Goal: Task Accomplishment & Management: Manage account settings

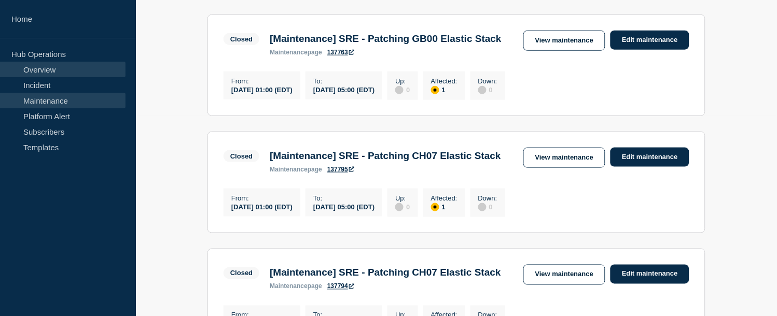
scroll to position [200, 0]
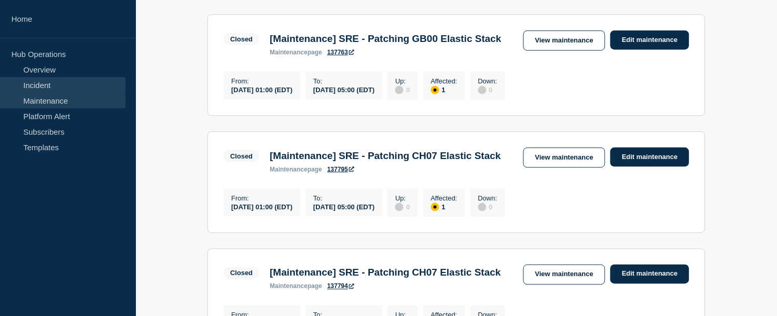
click at [40, 83] on link "Incident" at bounding box center [63, 85] width 126 height 16
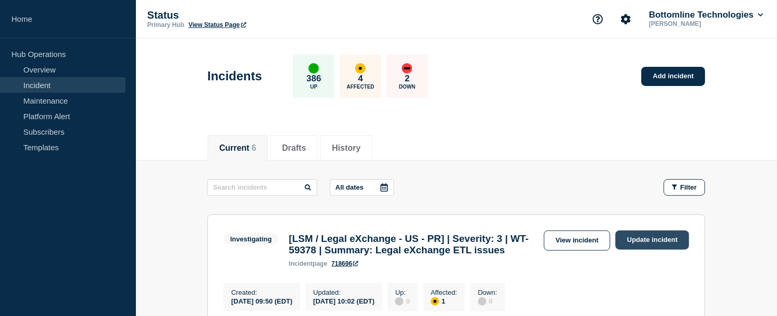
click at [635, 234] on link "Update incident" at bounding box center [653, 240] width 74 height 19
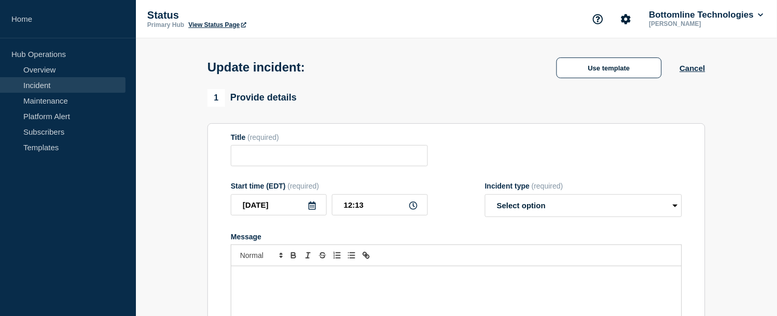
type input "[LSM / Legal eXchange - US - PR] | Severity: 3 | WT-59378 | Summary: Legal eXch…"
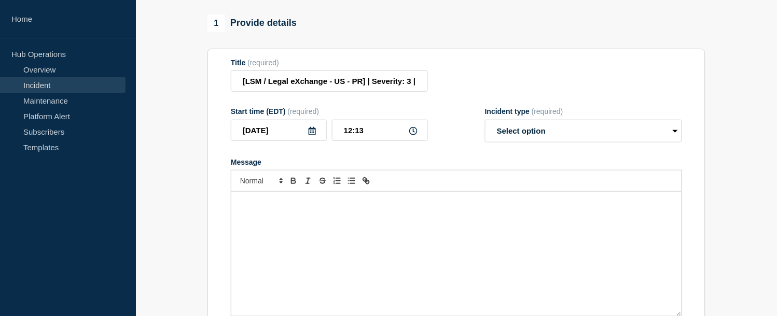
scroll to position [125, 0]
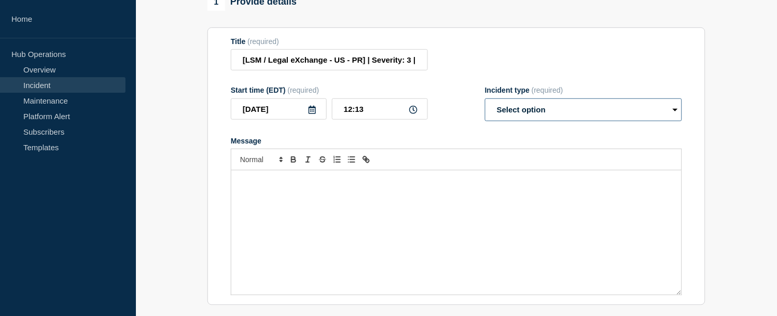
click at [528, 119] on select "Select option Investigating Identified Monitoring Resolved" at bounding box center [583, 110] width 197 height 23
select select "identified"
click at [485, 108] on select "Select option Investigating Identified Monitoring Resolved" at bounding box center [583, 110] width 197 height 23
click at [338, 186] on p "Message" at bounding box center [456, 181] width 435 height 9
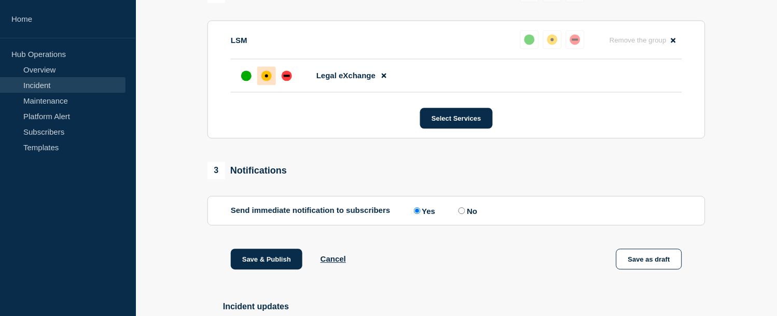
scroll to position [597, 0]
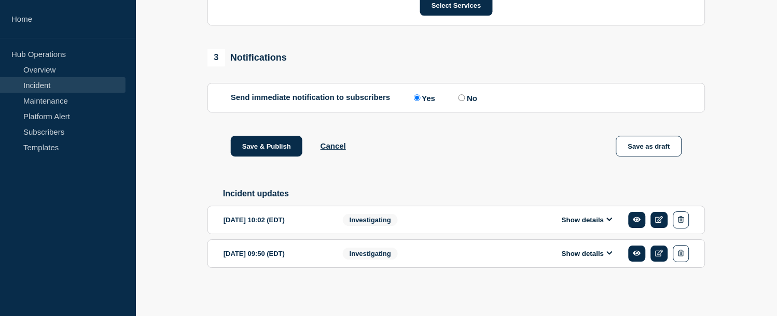
click at [587, 220] on button "Show details" at bounding box center [587, 220] width 57 height 9
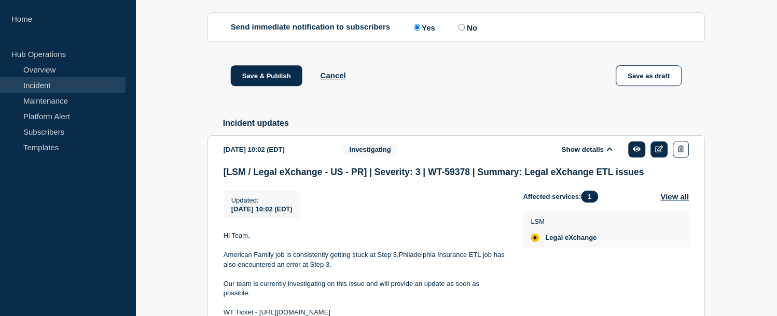
scroll to position [765, 0]
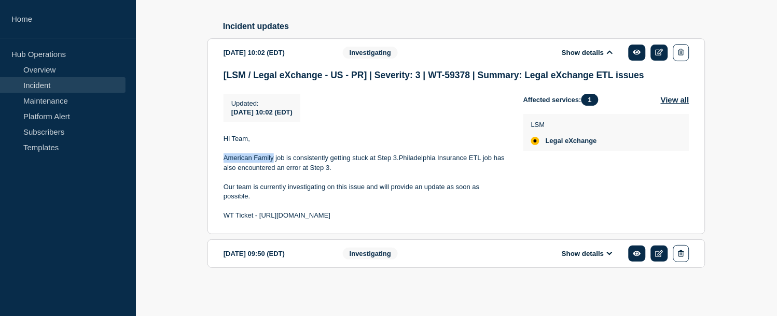
drag, startPoint x: 224, startPoint y: 158, endPoint x: 275, endPoint y: 158, distance: 50.8
click at [275, 158] on p "American Family job is consistently getting stuck at Step 3.Philadelphia Insura…" at bounding box center [365, 163] width 283 height 19
copy p "American Family"
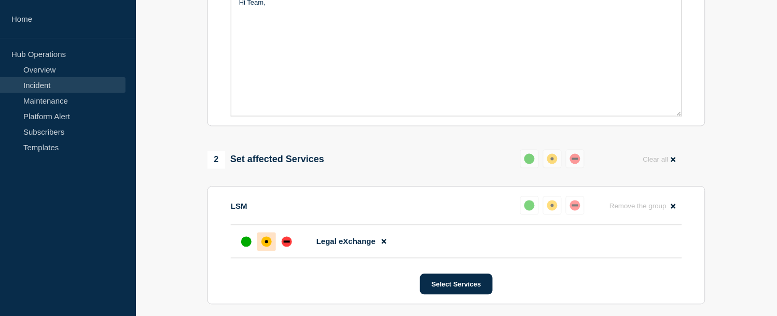
scroll to position [189, 0]
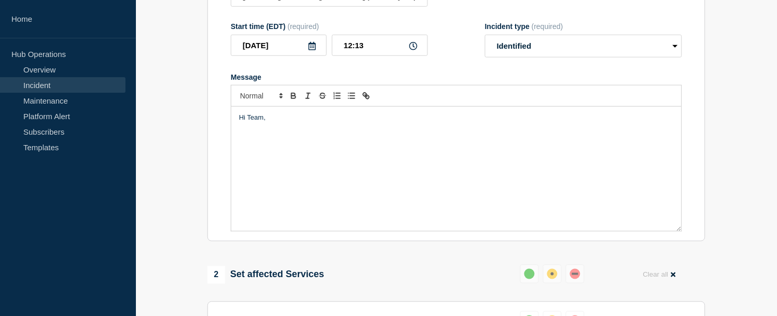
click at [260, 148] on div "Hi Team," at bounding box center [456, 169] width 450 height 124
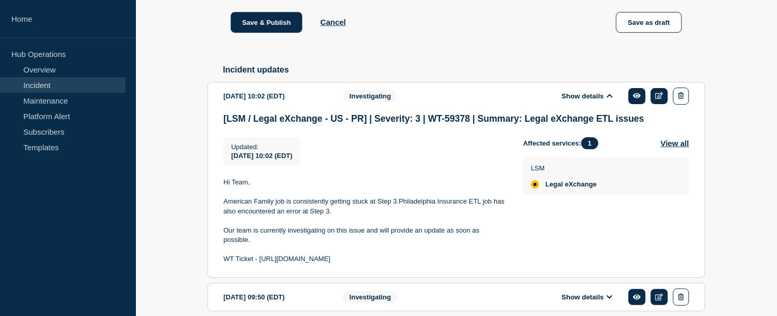
scroll to position [765, 0]
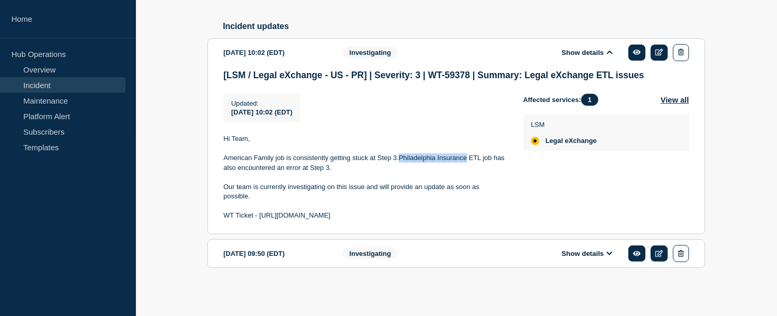
drag, startPoint x: 400, startPoint y: 156, endPoint x: 466, endPoint y: 154, distance: 65.4
click at [466, 154] on p "American Family job is consistently getting stuck at Step 3.Philadelphia Insura…" at bounding box center [365, 163] width 283 height 19
copy p "Philadelphia Insurance"
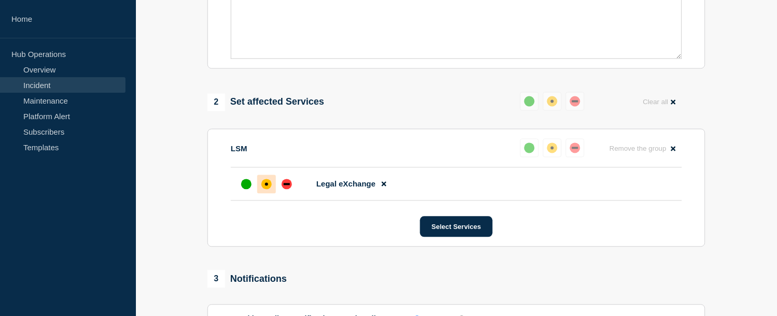
scroll to position [189, 0]
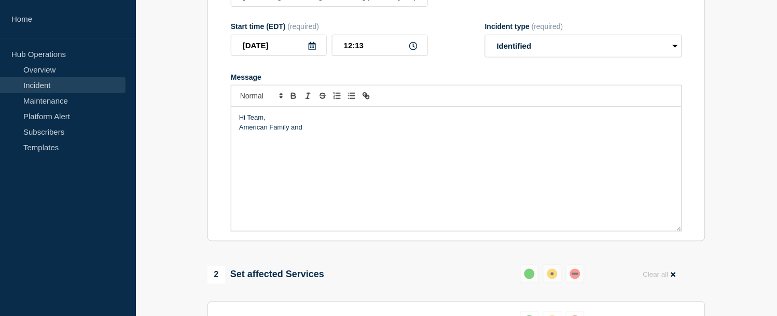
click at [323, 132] on p "American Family and" at bounding box center [456, 127] width 435 height 9
click at [239, 137] on div "Hi Team, American Family and Philadelphia Insurance" at bounding box center [456, 169] width 450 height 124
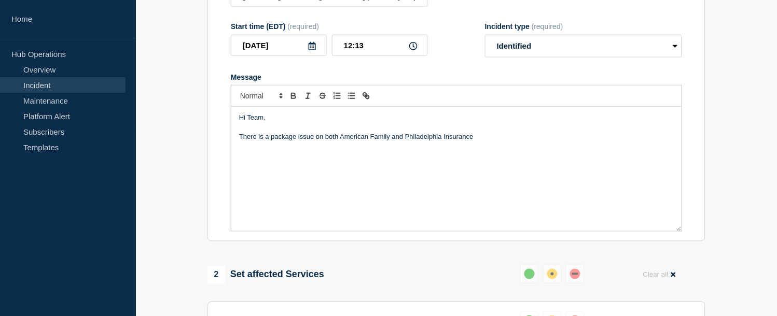
click at [478, 142] on p "There is a package issue on both American Family and Philadelphia Insurance" at bounding box center [456, 136] width 435 height 9
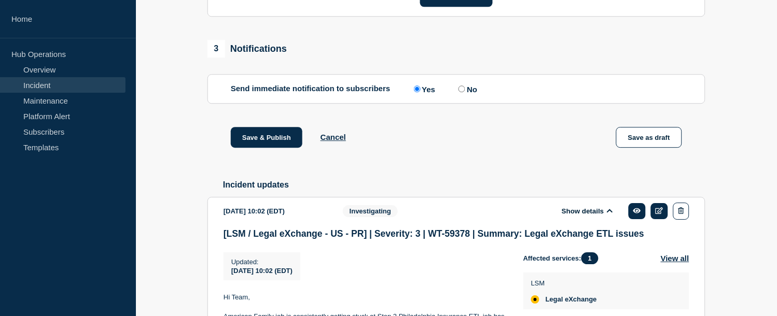
scroll to position [765, 0]
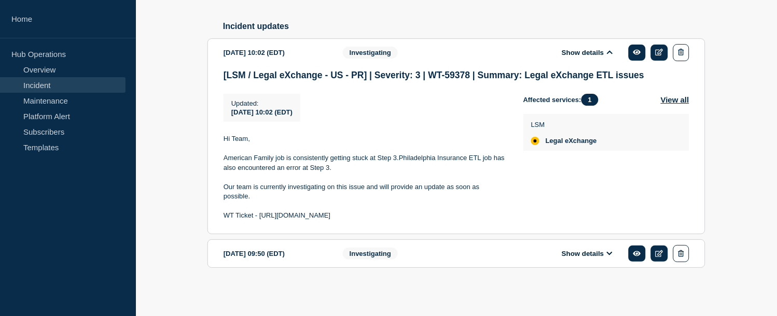
drag, startPoint x: 396, startPoint y: 214, endPoint x: 381, endPoint y: 185, distance: 32.5
click at [381, 185] on div "Hi Team, American Family job is consistently getting stuck at Step 3.Philadelph…" at bounding box center [365, 177] width 283 height 86
copy div "will provide an update as soon as possible. WT Ticket - [URL][DOMAIN_NAME]"
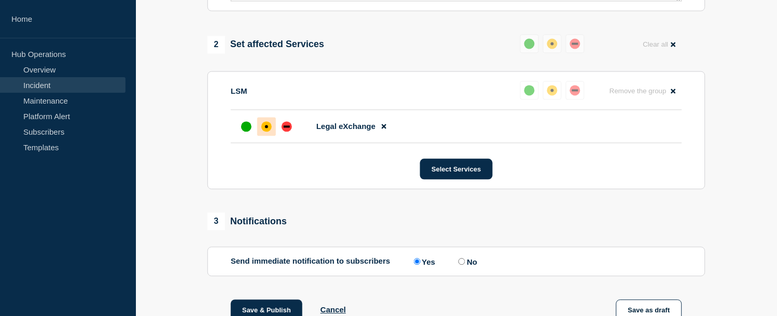
scroll to position [246, 0]
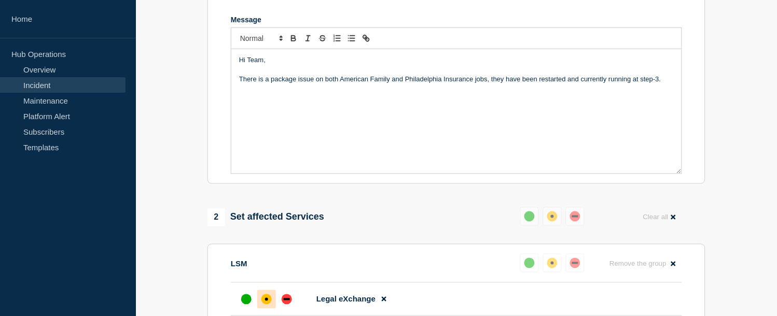
click at [262, 113] on div "Hi Team, There is a package issue on both American Family and Philadelphia Insu…" at bounding box center [456, 111] width 450 height 124
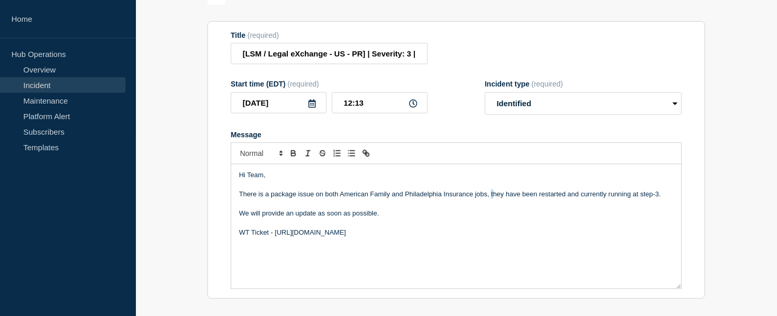
click at [493, 199] on p "There is a package issue on both American Family and Philadelphia Insurance job…" at bounding box center [456, 194] width 435 height 9
click at [491, 199] on p "There is a package issue on both American Family and Philadelphia Insurance job…" at bounding box center [456, 194] width 435 height 9
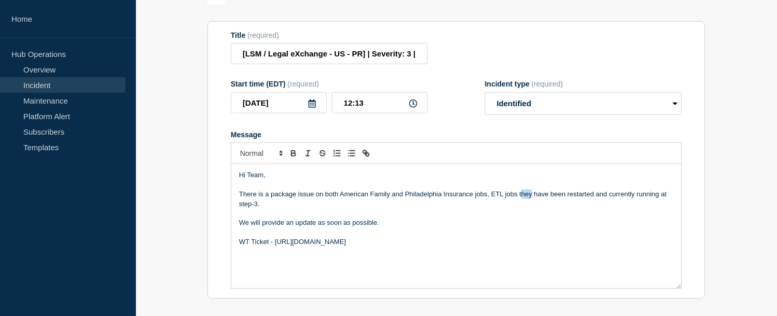
drag, startPoint x: 521, startPoint y: 203, endPoint x: 531, endPoint y: 202, distance: 10.4
click at [531, 202] on p "There is a package issue on both American Family and Philadelphia Insurance job…" at bounding box center [456, 199] width 435 height 19
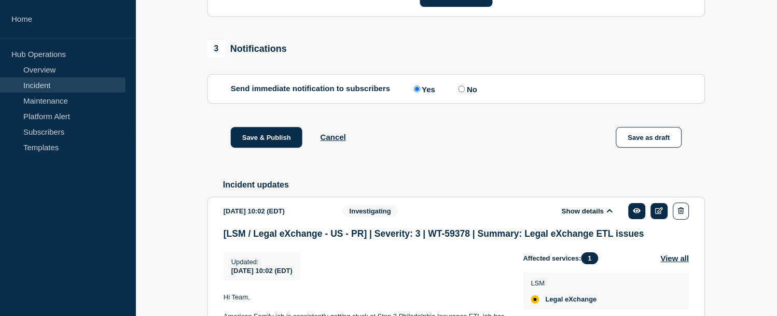
scroll to position [535, 0]
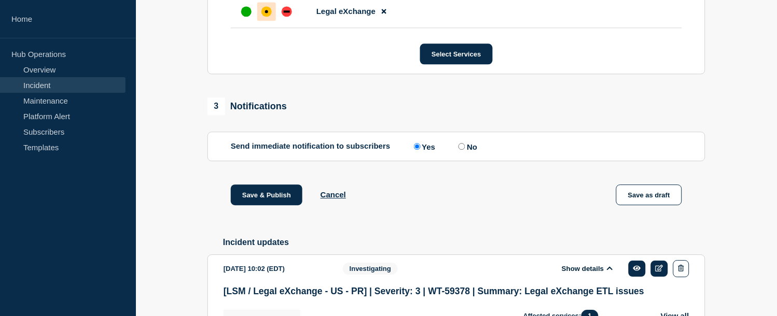
click at [267, 151] on p "Send immediate notification to subscribers" at bounding box center [311, 147] width 160 height 10
click at [265, 205] on button "Save & Publish" at bounding box center [267, 195] width 72 height 21
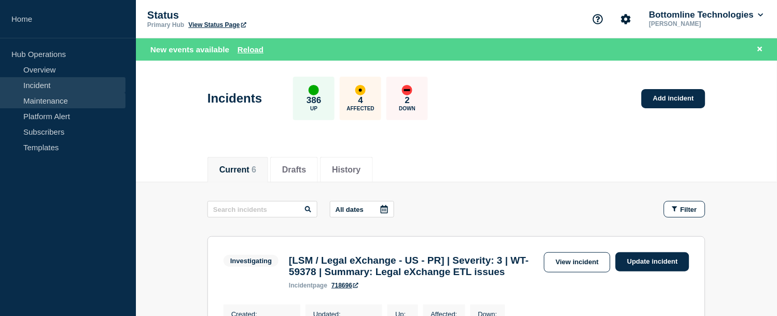
click at [60, 101] on link "Maintenance" at bounding box center [63, 101] width 126 height 16
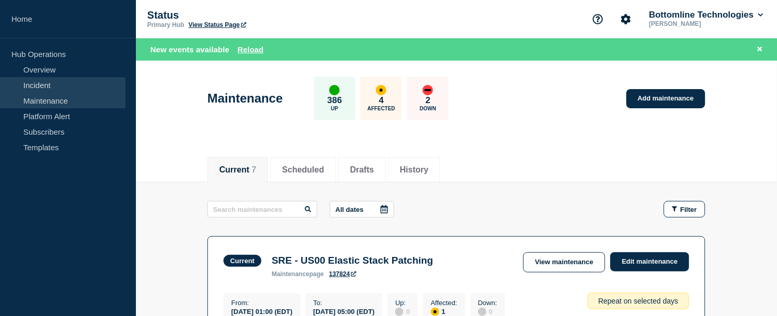
click at [48, 81] on link "Incident" at bounding box center [63, 85] width 126 height 16
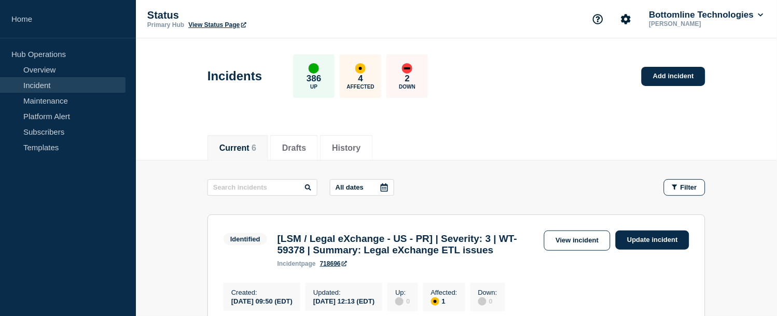
scroll to position [115, 0]
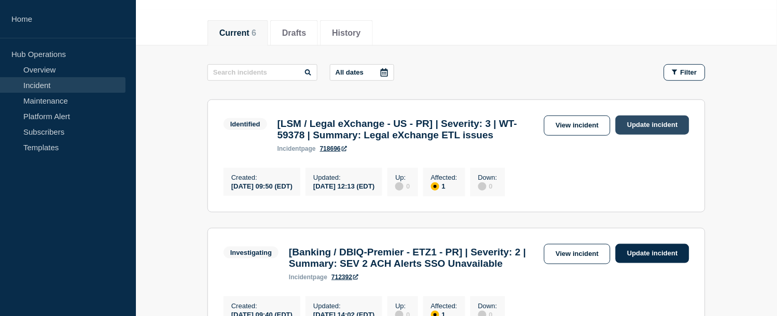
click at [651, 123] on link "Update incident" at bounding box center [653, 125] width 74 height 19
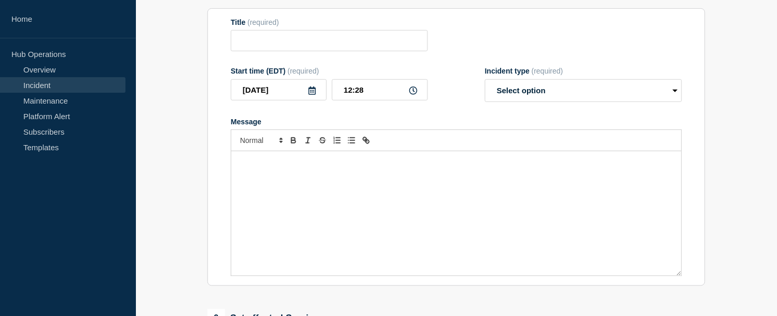
type input "[LSM / Legal eXchange - US - PR] | Severity: 3 | WT-59378 | Summary: Legal eXch…"
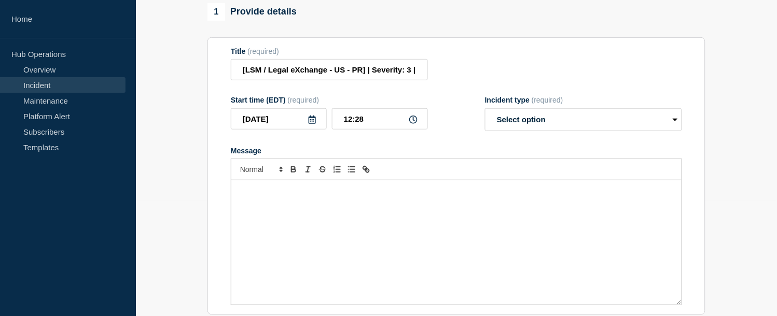
click at [284, 213] on div "Message" at bounding box center [456, 243] width 450 height 124
click at [512, 129] on select "Select option Investigating Identified Monitoring Resolved" at bounding box center [583, 119] width 197 height 23
select select "resolved"
click at [485, 117] on select "Select option Investigating Identified Monitoring Resolved" at bounding box center [583, 119] width 197 height 23
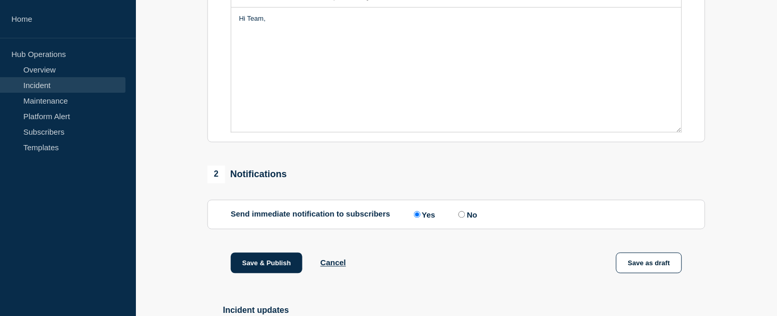
scroll to position [403, 0]
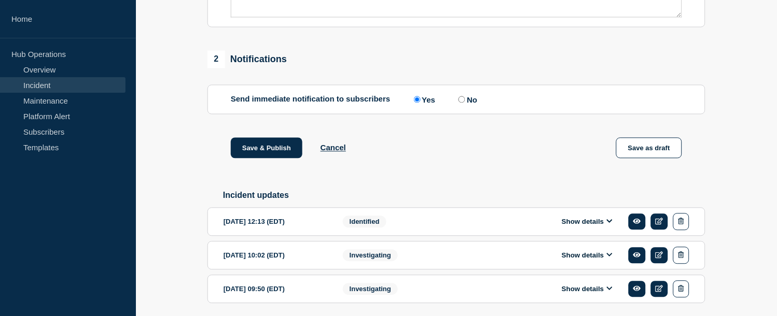
click at [585, 227] on button "Show details" at bounding box center [587, 222] width 57 height 9
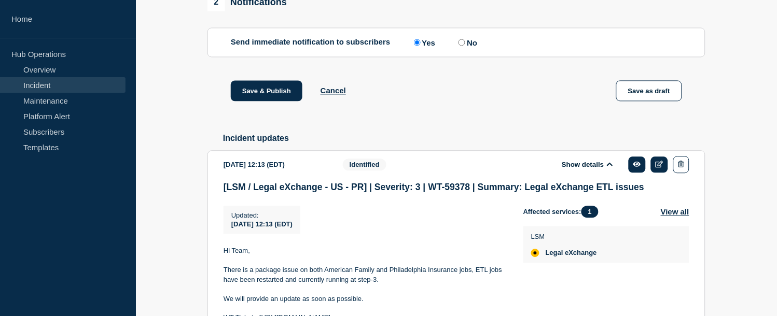
scroll to position [576, 0]
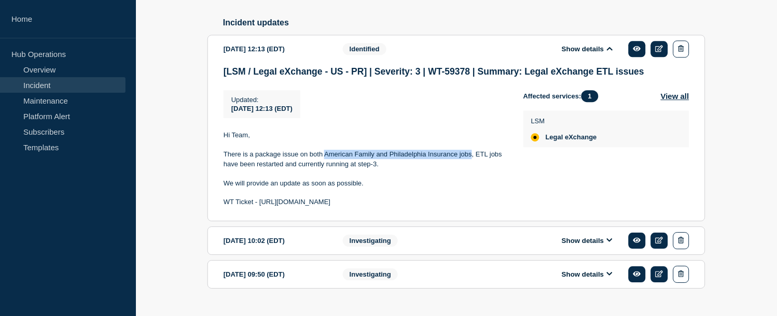
drag, startPoint x: 325, startPoint y: 167, endPoint x: 473, endPoint y: 165, distance: 147.8
click at [473, 165] on p "There is a package issue on both American Family and Philadelphia Insurance job…" at bounding box center [365, 159] width 283 height 19
copy p "American Family and Philadelphia Insurance jobs"
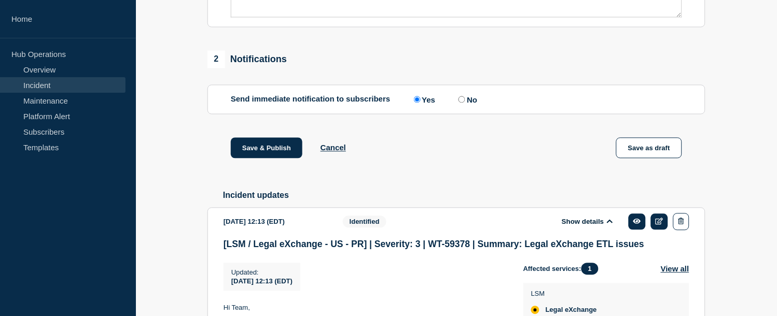
scroll to position [230, 0]
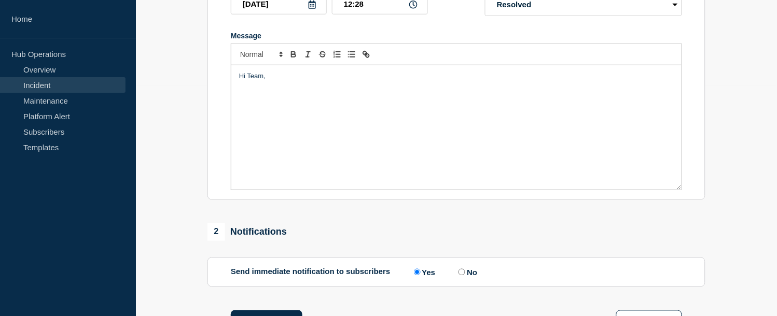
click at [265, 122] on div "Hi Team," at bounding box center [456, 127] width 450 height 124
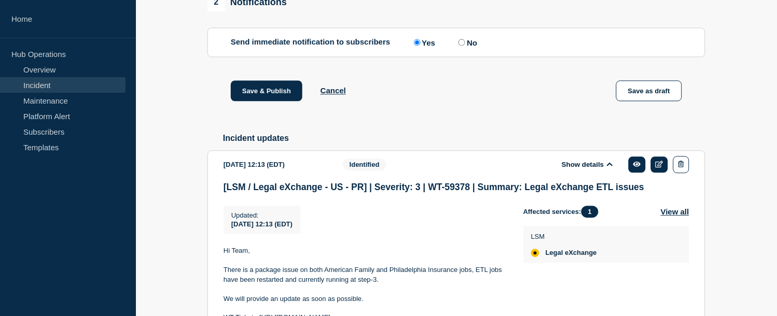
scroll to position [519, 0]
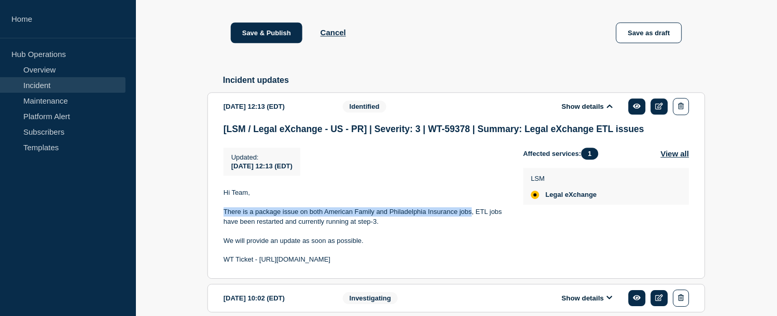
drag, startPoint x: 224, startPoint y: 224, endPoint x: 471, endPoint y: 224, distance: 247.4
click at [471, 224] on p "There is a package issue on both American Family and Philadelphia Insurance job…" at bounding box center [365, 216] width 283 height 19
copy p "There is a package issue on both American Family and Philadelphia Insurance jobs"
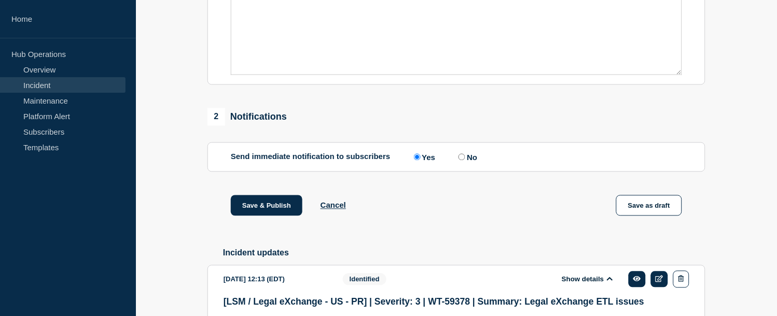
scroll to position [230, 0]
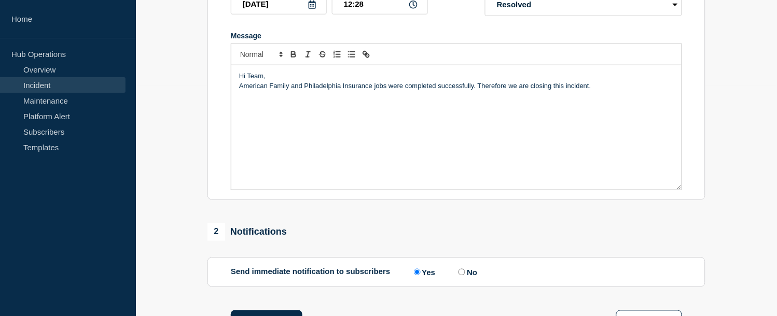
click at [239, 95] on div "Hi Team, American Family and Philadelphia Insurance jobs were completed success…" at bounding box center [456, 127] width 450 height 124
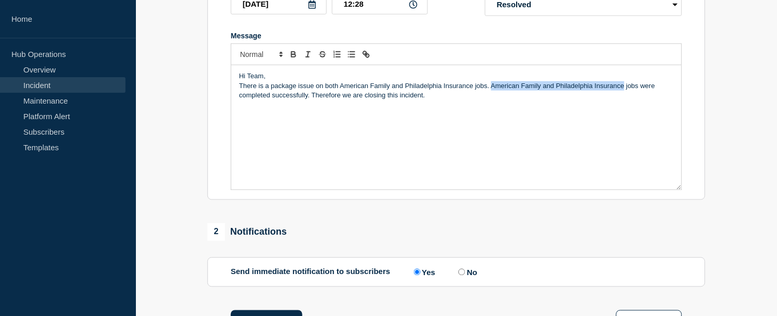
drag, startPoint x: 492, startPoint y: 95, endPoint x: 625, endPoint y: 95, distance: 132.8
click at [625, 95] on p "There is a package issue on both American Family and Philadelphia Insurance job…" at bounding box center [456, 90] width 435 height 19
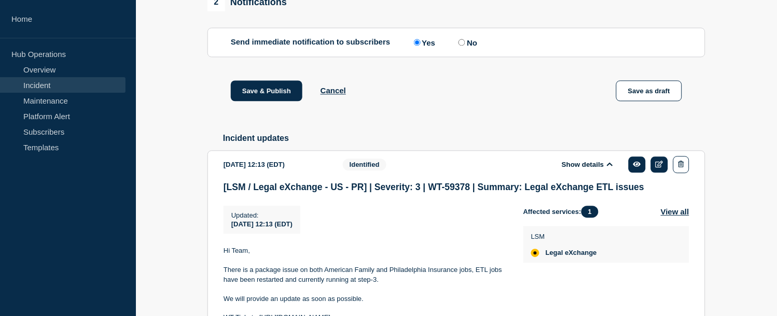
scroll to position [610, 0]
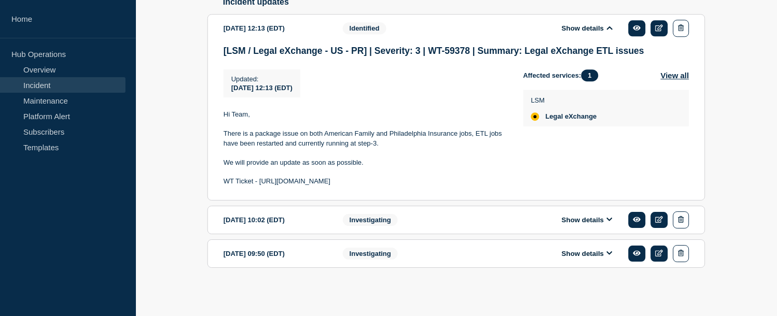
drag, startPoint x: 397, startPoint y: 182, endPoint x: 226, endPoint y: 179, distance: 171.7
click at [226, 179] on p "WT Ticket - [URL][DOMAIN_NAME]" at bounding box center [365, 181] width 283 height 9
copy p "WT Ticket - [URL][DOMAIN_NAME]"
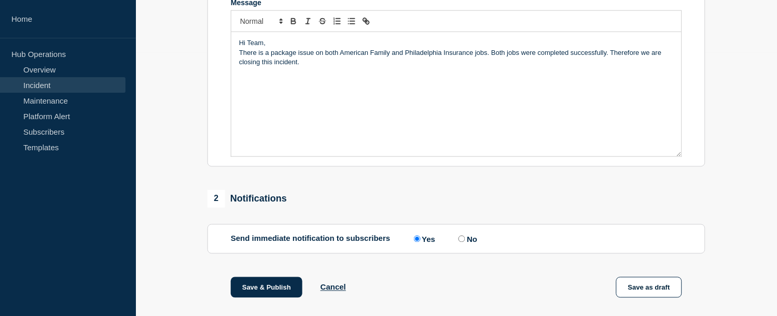
scroll to position [206, 0]
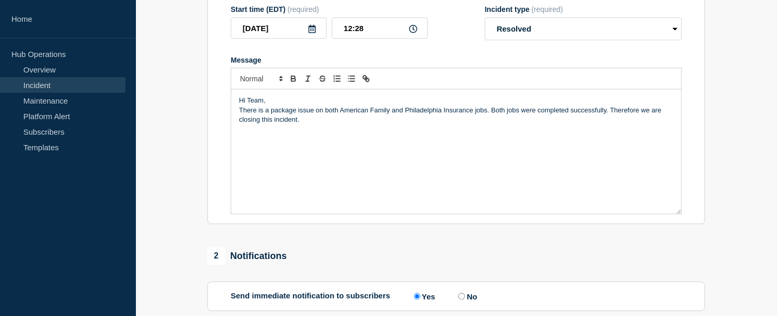
click at [309, 123] on p "There is a package issue on both American Family and Philadelphia Insurance job…" at bounding box center [456, 115] width 435 height 19
click at [487, 118] on p "There is a package issue on both American Family and Philadelphia Insurance job…" at bounding box center [456, 115] width 435 height 19
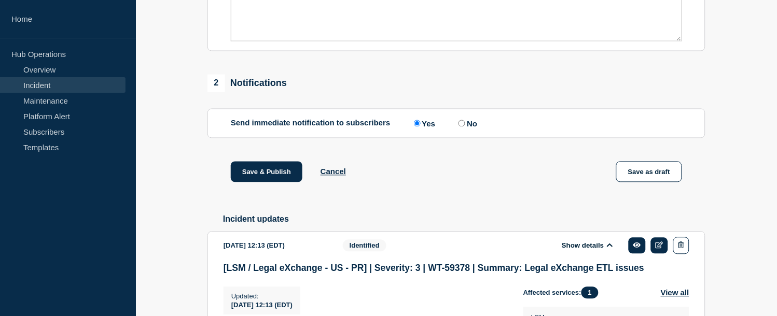
scroll to position [437, 0]
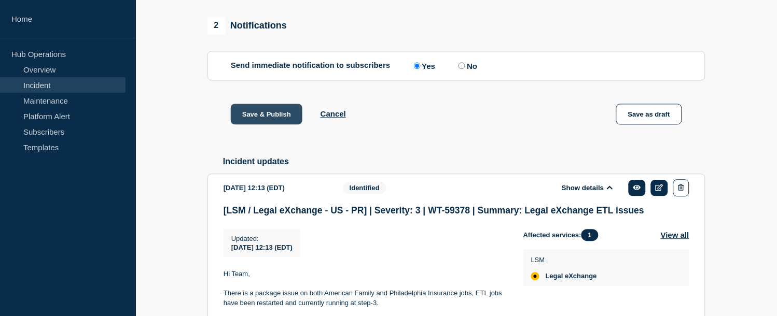
click at [264, 122] on button "Save & Publish" at bounding box center [267, 114] width 72 height 21
